Goal: Navigation & Orientation: Find specific page/section

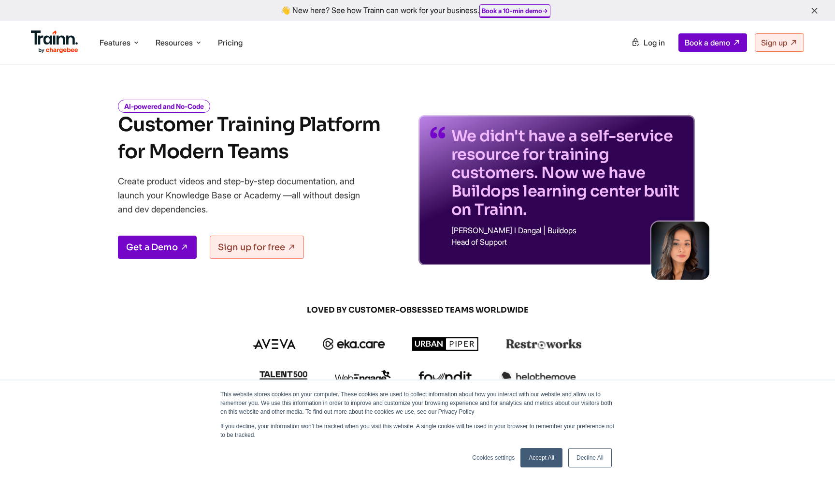
scroll to position [21, 0]
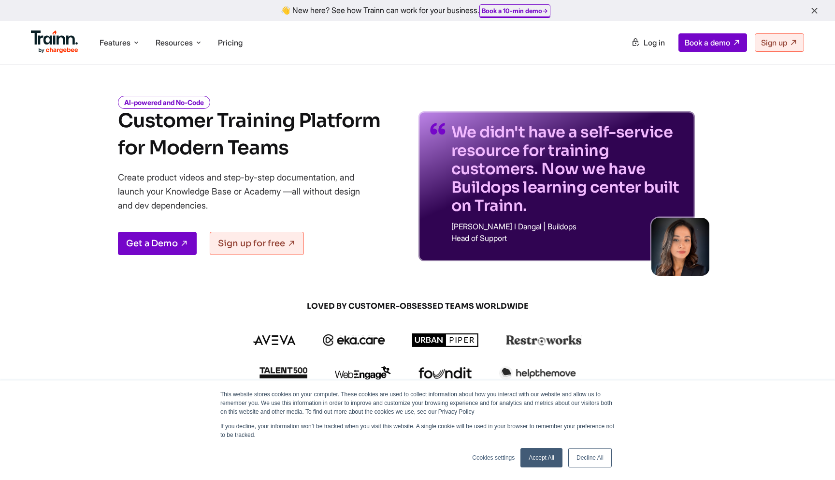
click at [591, 453] on link "Decline All" at bounding box center [591, 457] width 44 height 19
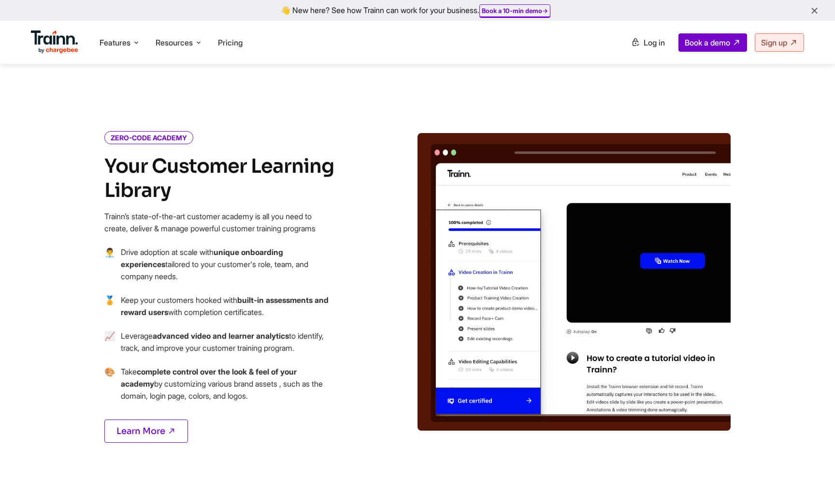
scroll to position [1009, 0]
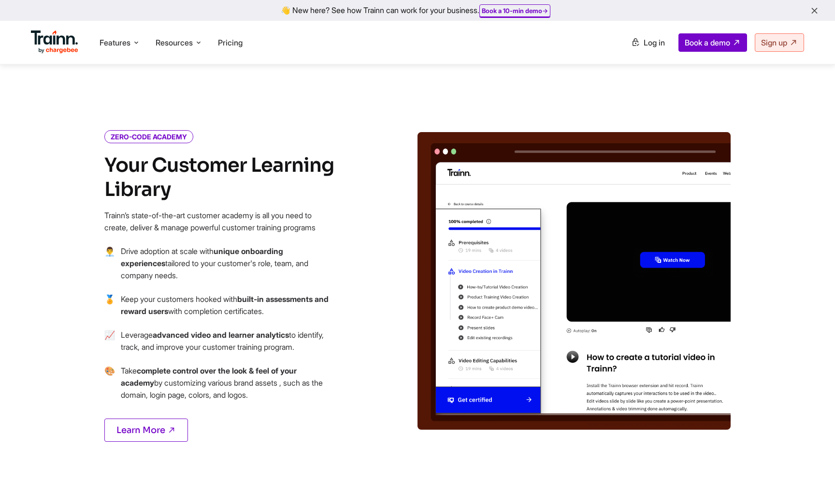
click at [676, 239] on img at bounding box center [574, 280] width 313 height 297
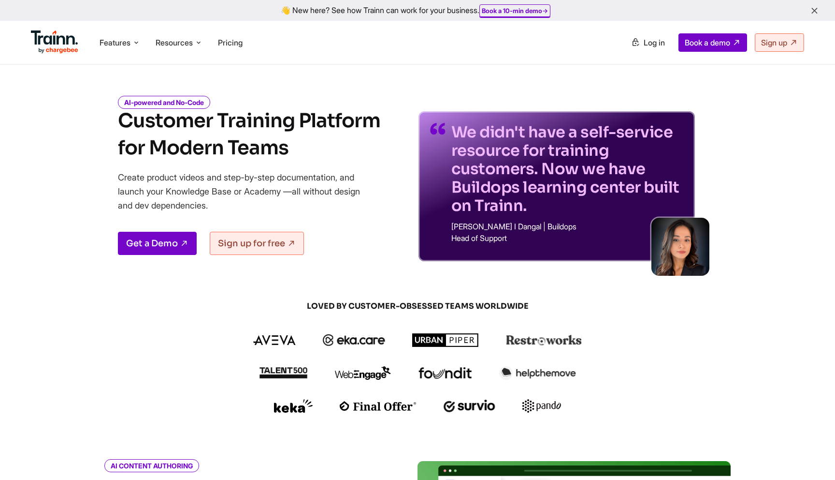
scroll to position [0, 0]
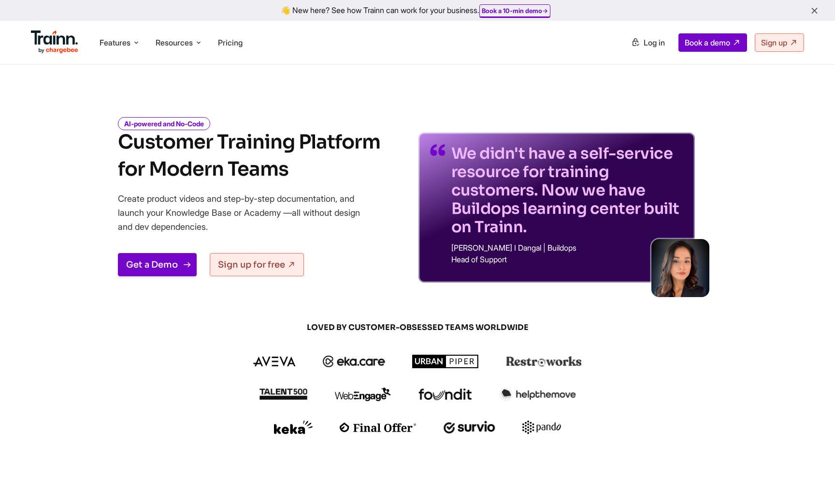
click at [174, 264] on link "Get a Demo" at bounding box center [157, 264] width 79 height 23
click at [201, 42] on icon at bounding box center [199, 43] width 8 height 10
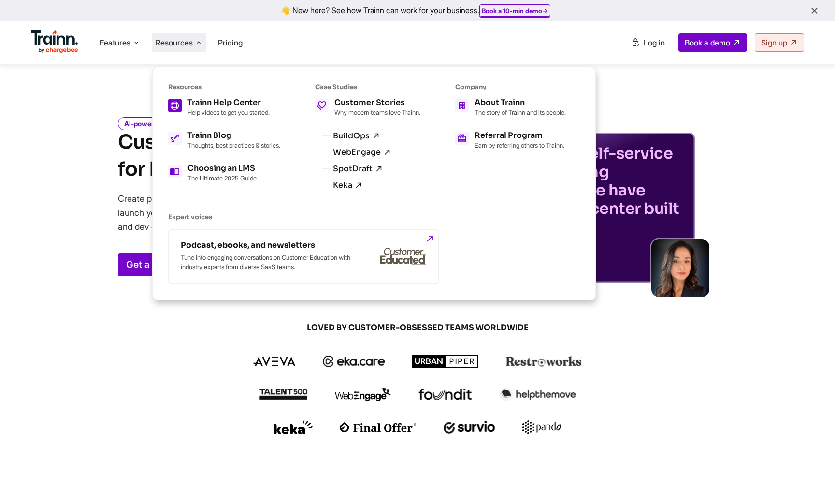
click at [223, 100] on h5 "Trainn Help Center" at bounding box center [229, 103] width 82 height 8
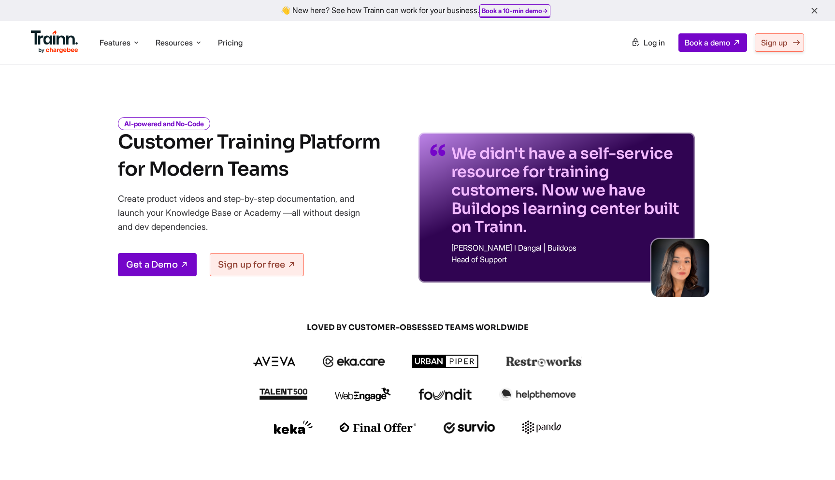
click at [784, 41] on span "Sign up" at bounding box center [774, 43] width 26 height 10
